Goal: Information Seeking & Learning: Check status

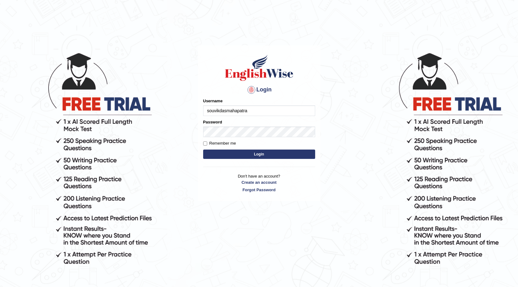
type input "souvikdasmahapatra"
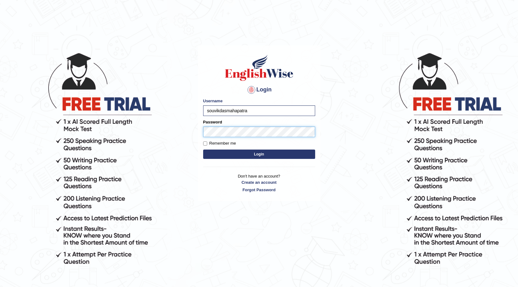
click at [203, 150] on button "Login" at bounding box center [259, 154] width 112 height 9
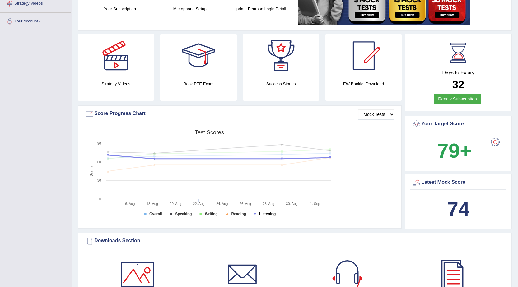
click at [264, 214] on tspan "Listening" at bounding box center [267, 214] width 16 height 4
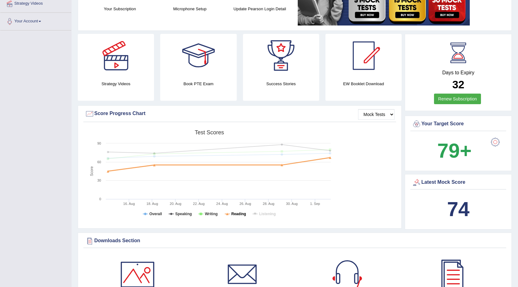
click at [234, 213] on tspan "Reading" at bounding box center [238, 214] width 15 height 4
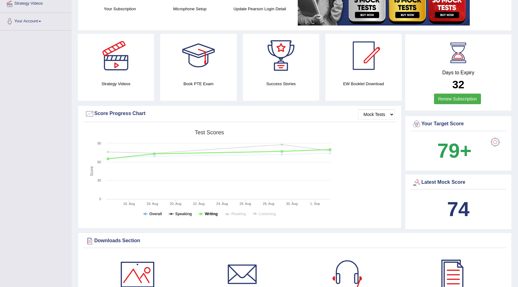
click at [205, 214] on tspan "Writing" at bounding box center [211, 214] width 13 height 4
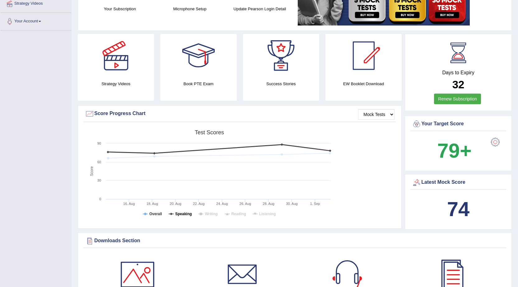
click at [183, 213] on tspan "Speaking" at bounding box center [183, 214] width 16 height 4
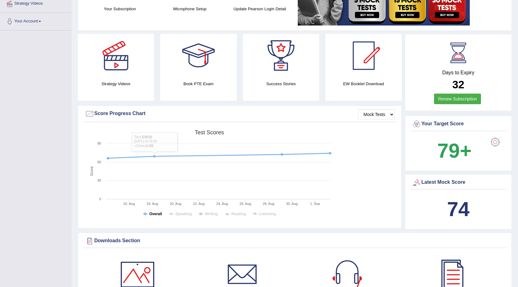
click at [156, 215] on tspan "Overall" at bounding box center [155, 214] width 13 height 4
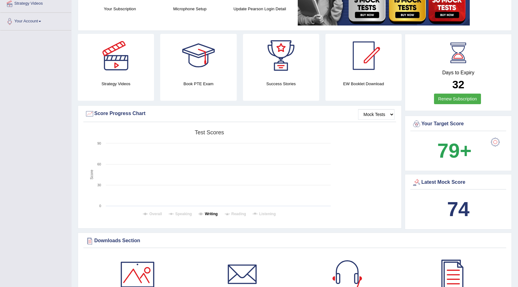
click at [206, 213] on tspan "Writing" at bounding box center [211, 214] width 13 height 4
click at [207, 214] on tspan "Writing" at bounding box center [211, 214] width 13 height 4
click at [239, 215] on tspan "Reading" at bounding box center [238, 214] width 15 height 4
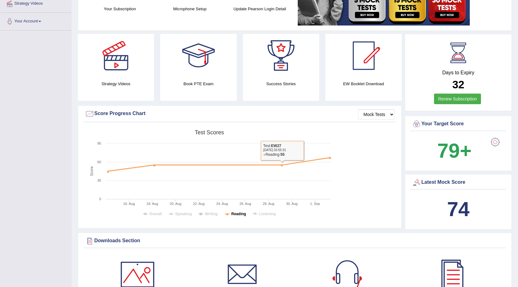
click at [241, 213] on tspan "Reading" at bounding box center [238, 214] width 15 height 4
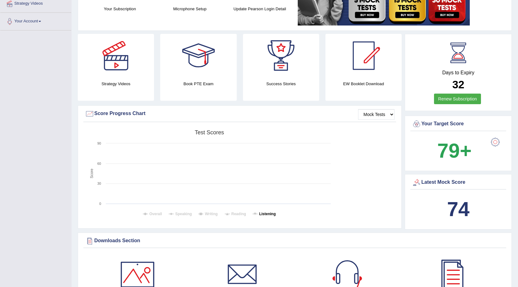
click at [260, 213] on tspan "Listening" at bounding box center [267, 214] width 16 height 4
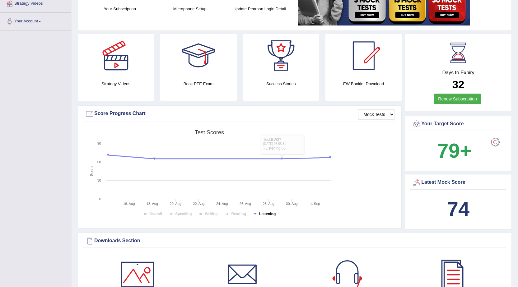
click at [269, 213] on tspan "Listening" at bounding box center [267, 214] width 16 height 4
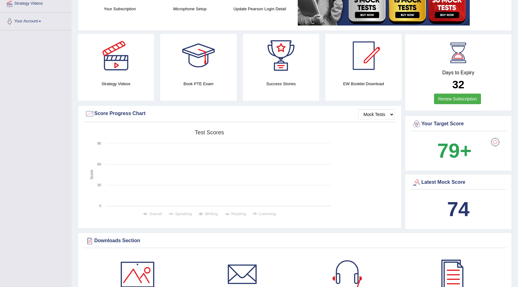
click at [155, 214] on tspan "Overall" at bounding box center [155, 214] width 13 height 4
click at [157, 213] on tspan "Overall" at bounding box center [155, 214] width 13 height 4
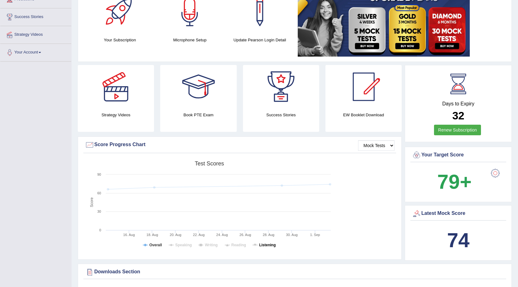
click at [264, 244] on tspan "Listening" at bounding box center [267, 245] width 16 height 4
click at [187, 246] on tspan "Speaking" at bounding box center [183, 245] width 16 height 4
click at [205, 244] on tspan "Writing" at bounding box center [211, 245] width 13 height 4
click at [241, 244] on tspan "Reading" at bounding box center [238, 245] width 15 height 4
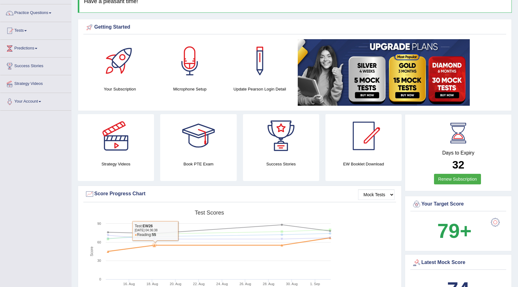
scroll to position [0, 0]
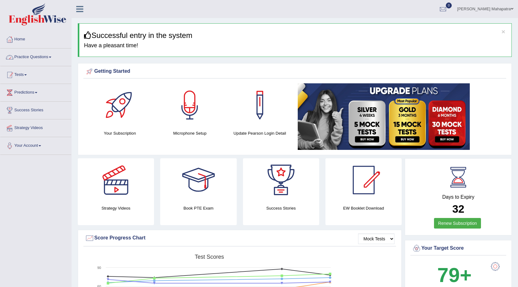
click at [25, 72] on link "Tests" at bounding box center [35, 74] width 71 height 16
click at [21, 111] on link "History" at bounding box center [41, 111] width 58 height 11
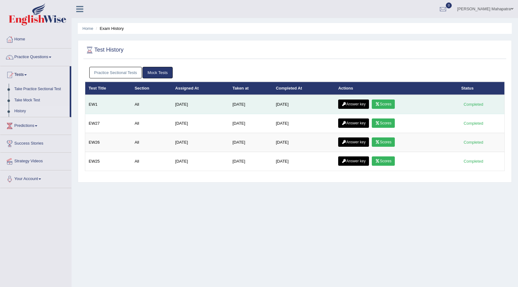
click at [387, 105] on link "Scores" at bounding box center [383, 104] width 23 height 9
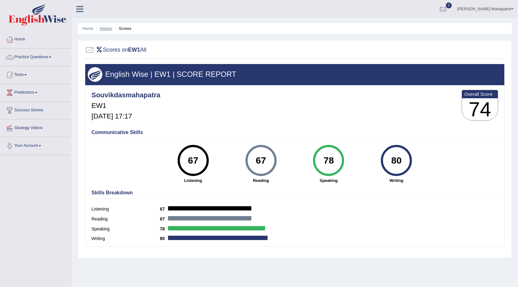
click at [105, 27] on link "History" at bounding box center [106, 28] width 12 height 5
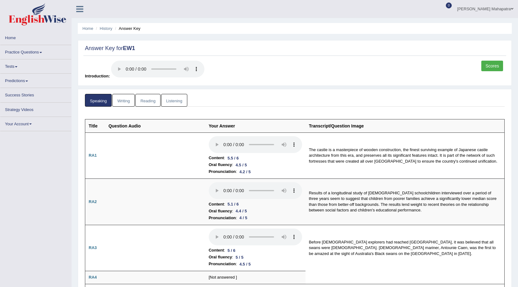
click at [171, 96] on link "Listening" at bounding box center [174, 100] width 26 height 13
click at [170, 104] on link "Listening" at bounding box center [174, 100] width 26 height 13
click at [177, 100] on link "Listening" at bounding box center [174, 100] width 26 height 13
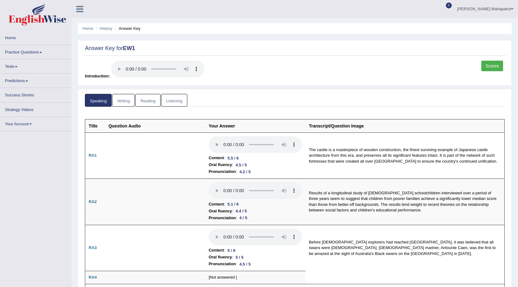
click at [128, 98] on link "Writing" at bounding box center [123, 100] width 22 height 13
click at [494, 71] on link "Scores" at bounding box center [492, 66] width 22 height 11
click at [494, 67] on link "Scores" at bounding box center [492, 66] width 22 height 11
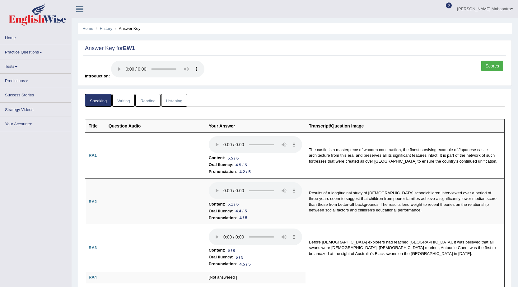
click at [494, 67] on link "Scores" at bounding box center [492, 66] width 22 height 11
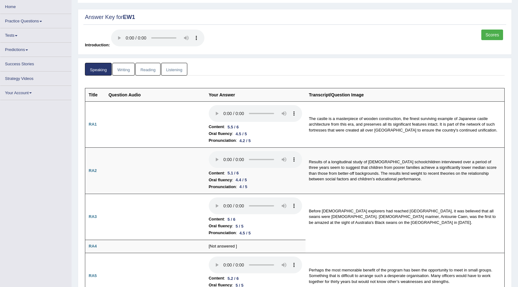
click at [486, 34] on link "Scores" at bounding box center [492, 35] width 22 height 11
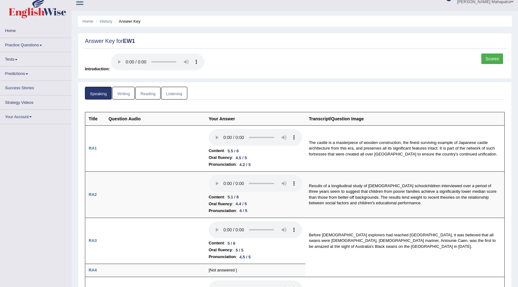
scroll to position [0, 0]
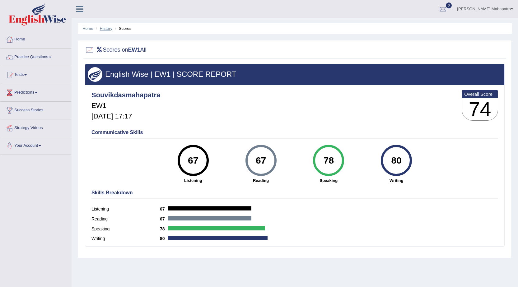
click at [100, 28] on link "History" at bounding box center [106, 28] width 12 height 5
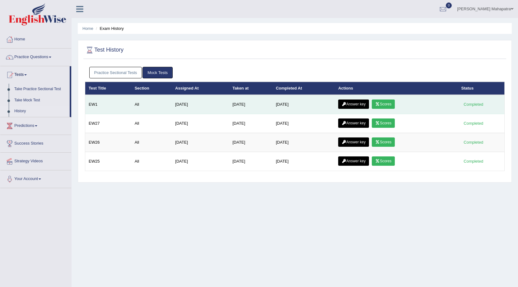
click at [365, 107] on link "Answer key" at bounding box center [353, 104] width 31 height 9
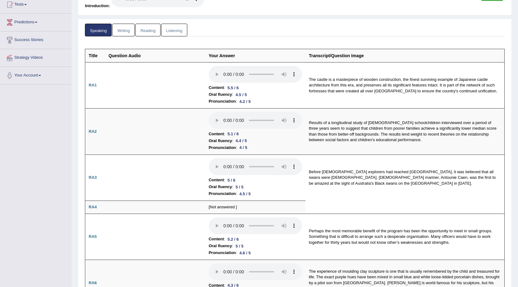
click at [151, 35] on link "Reading" at bounding box center [147, 30] width 25 height 13
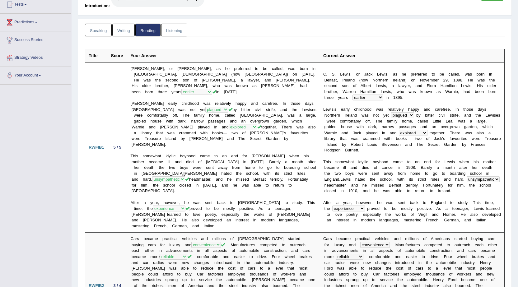
click at [165, 35] on link "Listening" at bounding box center [174, 30] width 26 height 13
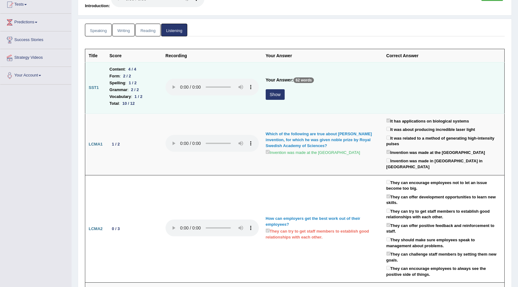
click at [272, 95] on button "Show" at bounding box center [275, 94] width 19 height 11
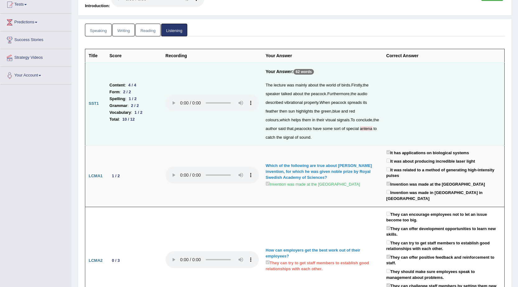
click at [360, 127] on span "antena" at bounding box center [366, 128] width 12 height 5
click at [301, 142] on td "Your Answer: 62 words The lecture was mainly about the world of birds . Firstly…" at bounding box center [322, 103] width 121 height 83
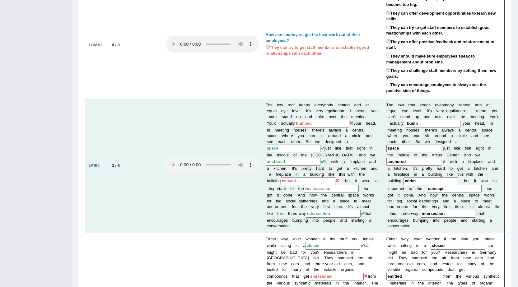
scroll to position [288, 0]
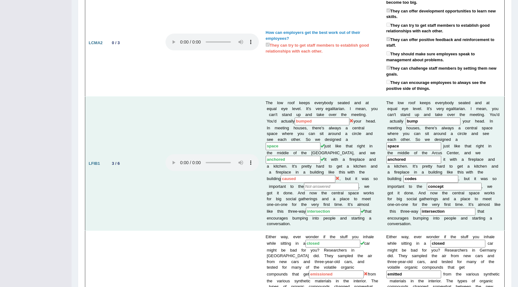
drag, startPoint x: 310, startPoint y: 114, endPoint x: 306, endPoint y: 114, distance: 4.0
click at [306, 118] on input "bumped" at bounding box center [321, 122] width 55 height 8
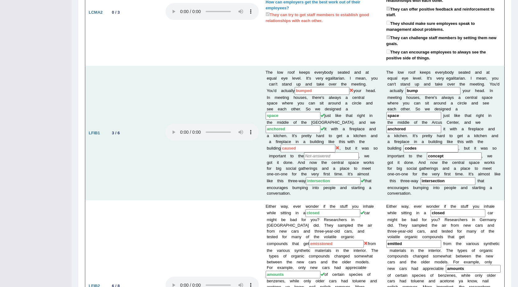
scroll to position [319, 0]
drag, startPoint x: 314, startPoint y: 141, endPoint x: 276, endPoint y: 139, distance: 38.3
click at [276, 139] on td "The low roof keeps everybody seated and at equal eye level. It's very egalitari…" at bounding box center [322, 133] width 121 height 134
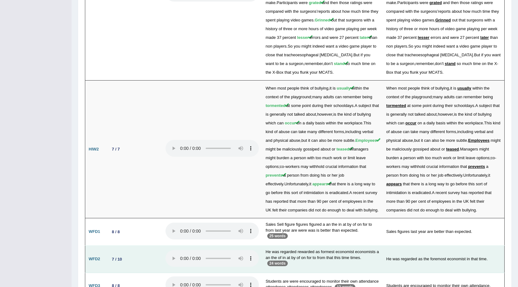
scroll to position [1230, 0]
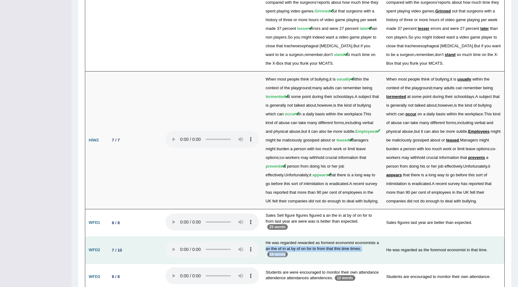
drag, startPoint x: 263, startPoint y: 213, endPoint x: 324, endPoint y: 217, distance: 61.4
click at [324, 237] on td "He was regarded rewarded as formest economist economists a an the of in at by o…" at bounding box center [322, 250] width 121 height 27
click at [303, 237] on td "He was regarded rewarded as formest economist economists a an the of in at by o…" at bounding box center [322, 250] width 121 height 27
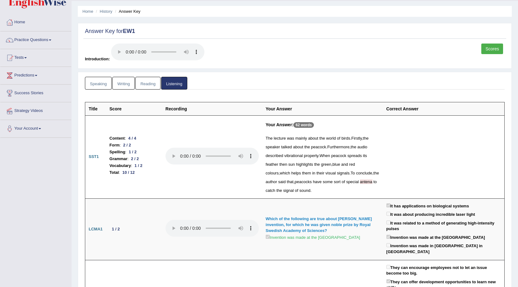
scroll to position [0, 0]
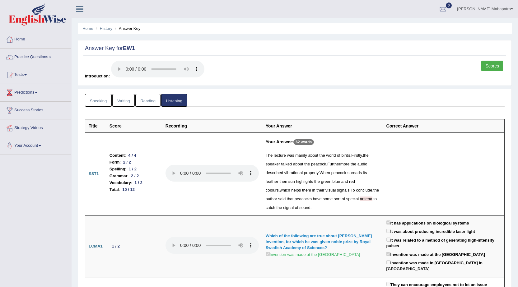
click at [151, 100] on link "Reading" at bounding box center [147, 100] width 25 height 13
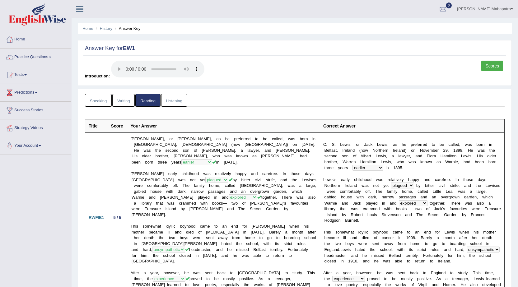
scroll to position [187, 0]
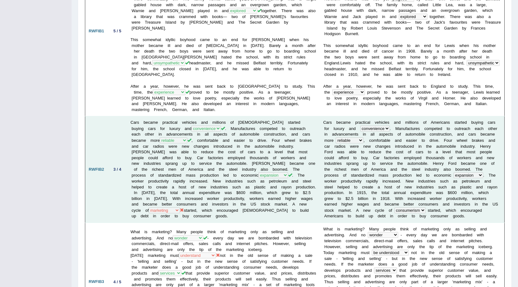
click at [185, 192] on td "Cars became practical vehicles and millions of [DEMOGRAPHIC_DATA] started buyin…" at bounding box center [223, 169] width 192 height 107
drag, startPoint x: 185, startPoint y: 192, endPoint x: 185, endPoint y: 200, distance: 8.1
click at [185, 200] on td "Cars became practical vehicles and millions of [DEMOGRAPHIC_DATA] started buyin…" at bounding box center [223, 169] width 192 height 107
click at [88, 195] on td "RWFIB2" at bounding box center [96, 169] width 22 height 107
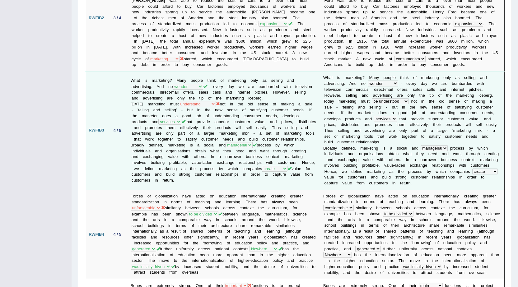
scroll to position [342, 0]
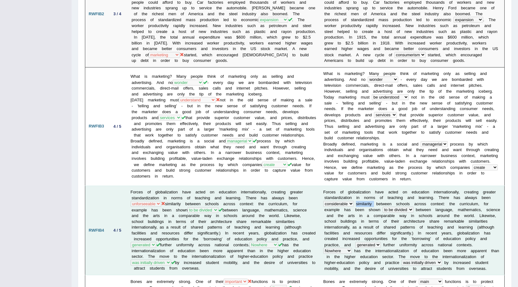
drag, startPoint x: 370, startPoint y: 186, endPoint x: 352, endPoint y: 186, distance: 18.7
click at [352, 186] on td "F o r c e s o f g l o b a l i z a t i o n h a v e a c t e d o n e d u c a t i o…" at bounding box center [412, 231] width 185 height 90
drag, startPoint x: 161, startPoint y: 185, endPoint x: 132, endPoint y: 182, distance: 29.1
click at [132, 186] on td "Forces of globalization have acted on education internationally, creating great…" at bounding box center [223, 231] width 192 height 90
click at [120, 186] on td "4 / 5" at bounding box center [118, 231] width 20 height 90
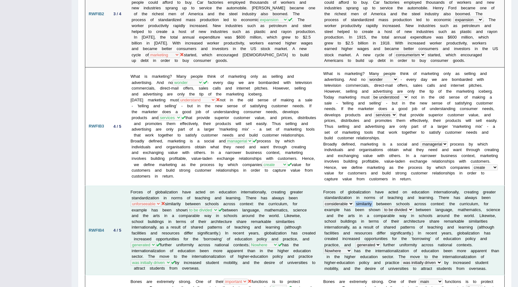
drag, startPoint x: 369, startPoint y: 187, endPoint x: 343, endPoint y: 188, distance: 25.8
click at [350, 186] on td "F o r c e s o f g l o b a l i z a t i o n h a v e a c t e d o n e d u c a t i o…" at bounding box center [412, 231] width 185 height 90
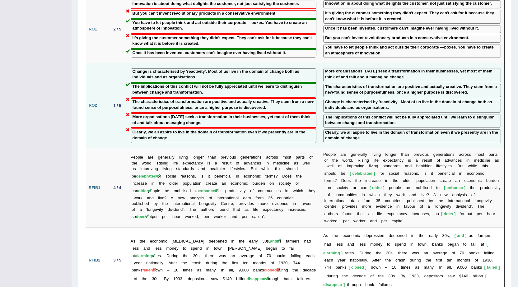
scroll to position [808, 0]
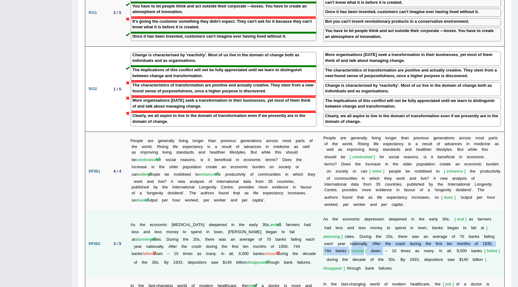
drag, startPoint x: 351, startPoint y: 228, endPoint x: 321, endPoint y: 223, distance: 30.3
click at [321, 223] on td "A s t h e e c o n o m i c d e p r e s s i o n d e e p e n e d i n t h e e a r l…" at bounding box center [412, 243] width 185 height 65
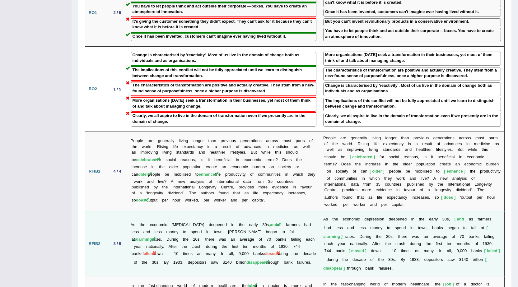
click at [315, 228] on td "As the economic [MEDICAL_DATA] deepened in the early 30s, and as farmers had le…" at bounding box center [223, 243] width 192 height 65
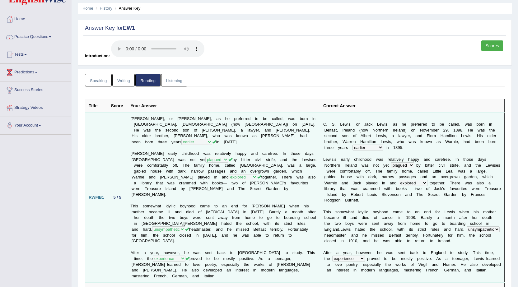
scroll to position [0, 0]
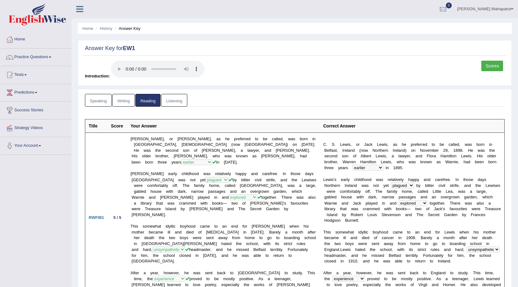
click at [118, 97] on link "Writing" at bounding box center [123, 100] width 22 height 13
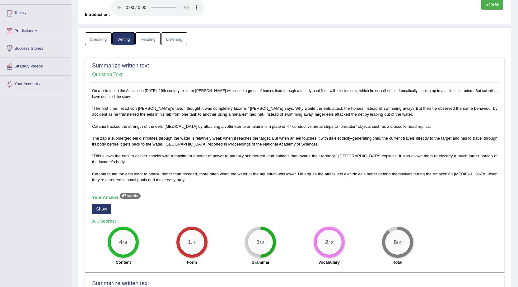
scroll to position [62, 0]
click at [103, 210] on button "Show" at bounding box center [101, 208] width 19 height 11
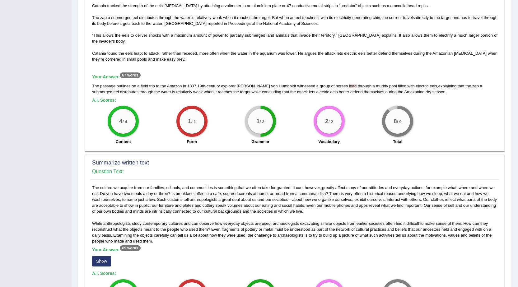
scroll to position [218, 0]
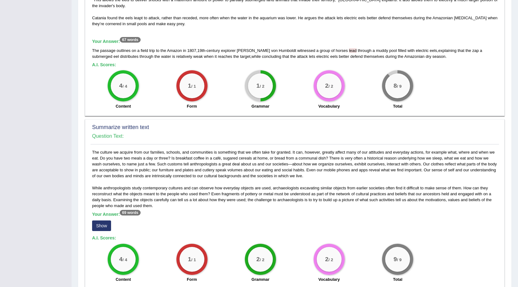
click at [100, 228] on button "Show" at bounding box center [101, 225] width 19 height 11
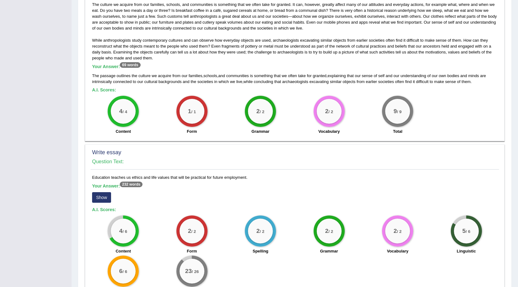
scroll to position [408, 0]
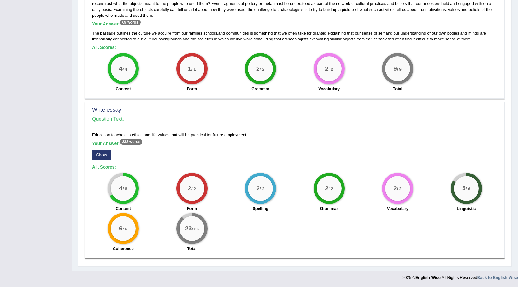
click at [106, 158] on button "Show" at bounding box center [101, 155] width 19 height 11
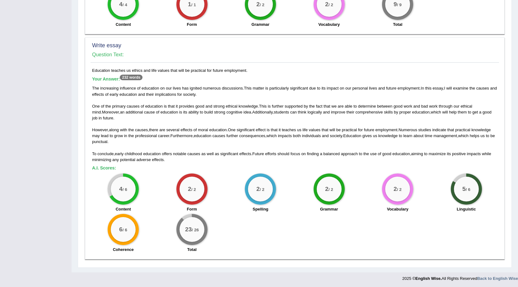
scroll to position [473, 0]
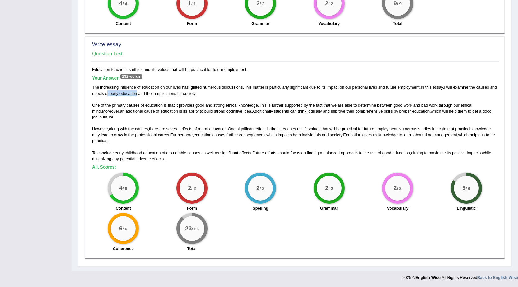
drag, startPoint x: 114, startPoint y: 92, endPoint x: 144, endPoint y: 95, distance: 30.0
click at [144, 95] on div "The increasing influence of education on our lives has ignited numerous discuss…" at bounding box center [294, 122] width 405 height 77
drag, startPoint x: 133, startPoint y: 68, endPoint x: 172, endPoint y: 69, distance: 38.9
click at [172, 69] on div "Education teaches us ethics and life values that will be practical for future e…" at bounding box center [294, 161] width 408 height 188
click at [347, 79] on h5 "Your Answer: 232 words" at bounding box center [294, 79] width 405 height 6
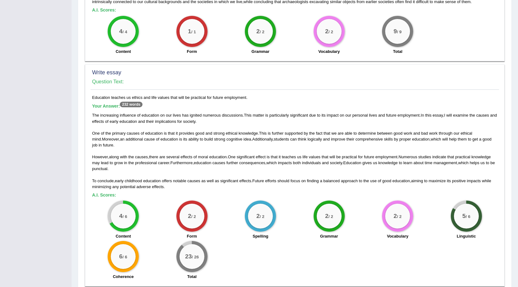
scroll to position [442, 0]
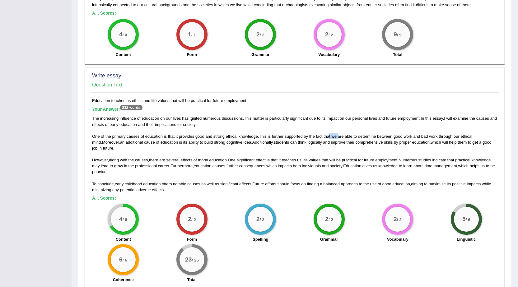
drag, startPoint x: 339, startPoint y: 136, endPoint x: 329, endPoint y: 136, distance: 9.3
click at [329, 136] on div "The increasing influence of education on our lives has ignited numerous discuss…" at bounding box center [294, 153] width 405 height 77
drag, startPoint x: 167, startPoint y: 140, endPoint x: 123, endPoint y: 140, distance: 44.5
click at [123, 140] on div "The increasing influence of education on our lives has ignited numerous discuss…" at bounding box center [294, 153] width 405 height 77
drag, startPoint x: 93, startPoint y: 97, endPoint x: 256, endPoint y: 103, distance: 163.1
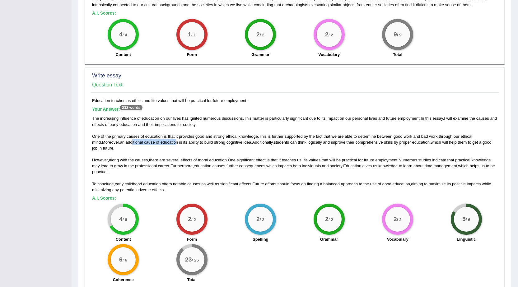
click at [256, 103] on div "Write essay Question Text: Education teaches us ethics and life values that wil…" at bounding box center [294, 178] width 419 height 222
copy div "Question Text: Education teaches us ethics and life values that will be practic…"
click at [257, 84] on h4 "Question Text:" at bounding box center [294, 85] width 405 height 6
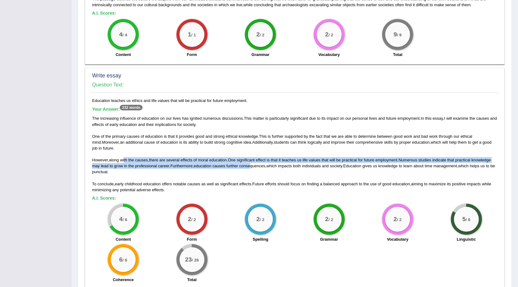
drag, startPoint x: 150, startPoint y: 162, endPoint x: 253, endPoint y: 167, distance: 103.4
click at [253, 167] on div "The increasing influence of education on our lives has ignited numerous discuss…" at bounding box center [294, 153] width 405 height 77
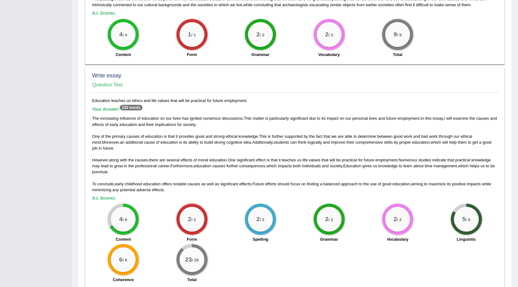
click at [235, 182] on span "significant" at bounding box center [229, 184] width 18 height 5
drag, startPoint x: 150, startPoint y: 100, endPoint x: 188, endPoint y: 102, distance: 37.7
click at [188, 102] on div "Education teaches us ethics and life values that will be practical for future e…" at bounding box center [294, 192] width 408 height 188
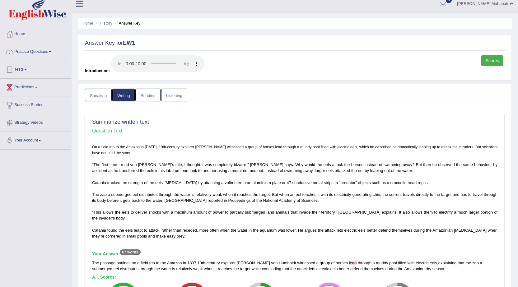
scroll to position [0, 0]
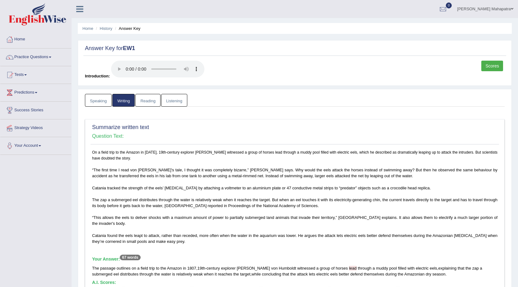
click at [101, 100] on link "Speaking" at bounding box center [98, 100] width 27 height 13
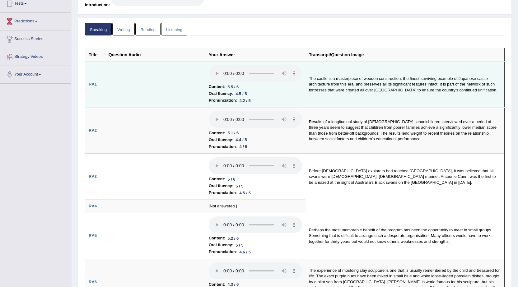
scroll to position [93, 0]
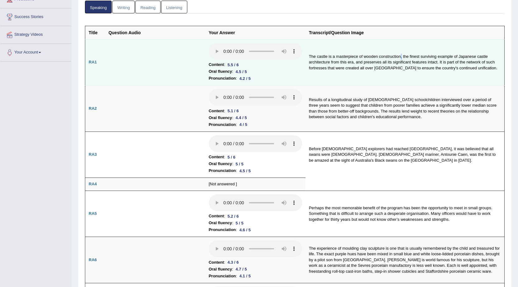
click at [400, 57] on td "The castle is a masterpiece of wooden construction, the finest surviving exampl…" at bounding box center [404, 62] width 199 height 46
click at [212, 52] on audio at bounding box center [255, 51] width 93 height 17
drag, startPoint x: 327, startPoint y: 69, endPoint x: 306, endPoint y: 67, distance: 21.5
click at [306, 67] on td "The castle is a masterpiece of wooden construction, the finest surviving exampl…" at bounding box center [404, 62] width 199 height 46
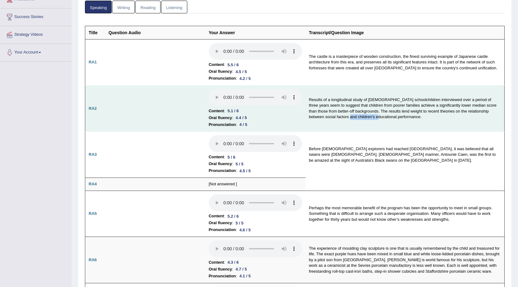
drag, startPoint x: 336, startPoint y: 117, endPoint x: 366, endPoint y: 117, distance: 29.2
click at [366, 117] on td "Results of a longitudinal study of [DEMOGRAPHIC_DATA] schoolchildren interviewe…" at bounding box center [404, 109] width 199 height 46
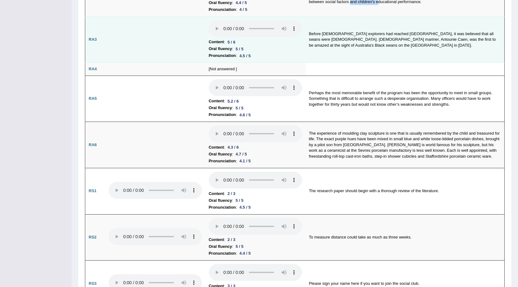
scroll to position [0, 0]
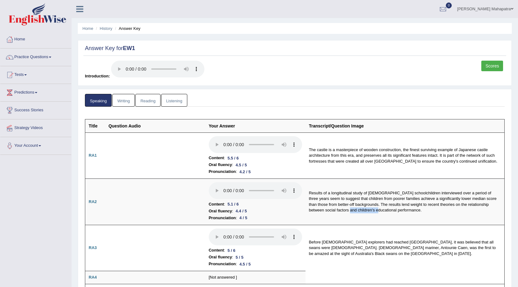
click at [500, 8] on link "[PERSON_NAME] Mahapatra" at bounding box center [485, 8] width 66 height 16
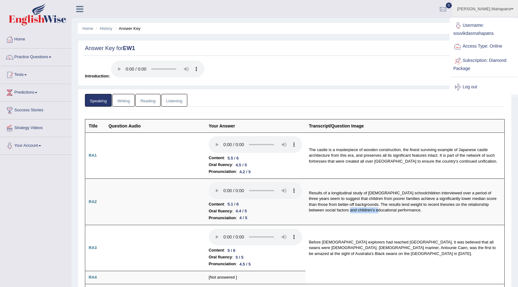
click at [473, 84] on link "Log out" at bounding box center [483, 87] width 67 height 14
